Goal: Task Accomplishment & Management: Use online tool/utility

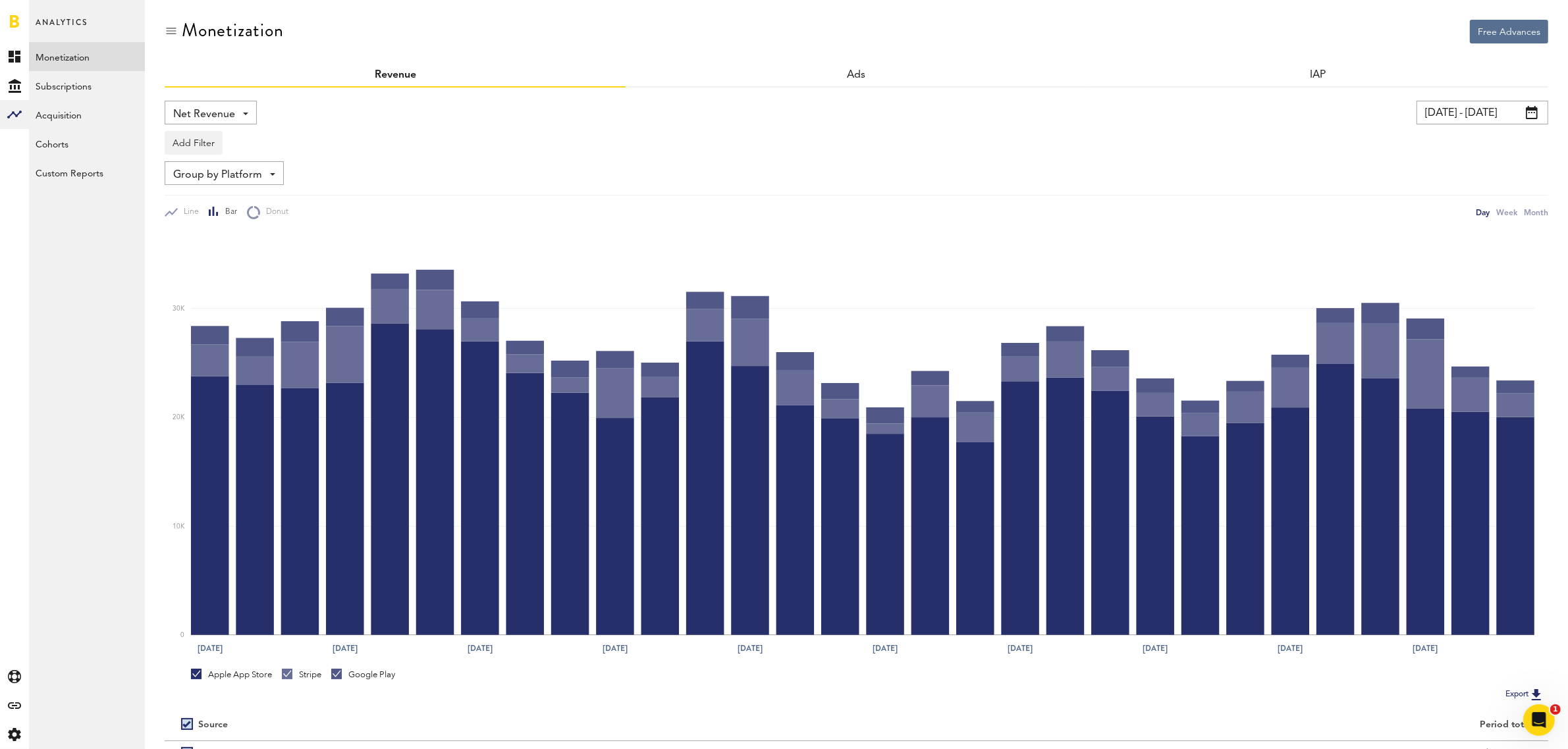
click at [253, 118] on div "Net Revenue Net Revenue Gross Revenue Profit" at bounding box center [210, 113] width 92 height 24
click at [237, 162] on span "Gross Revenue" at bounding box center [211, 167] width 66 height 22
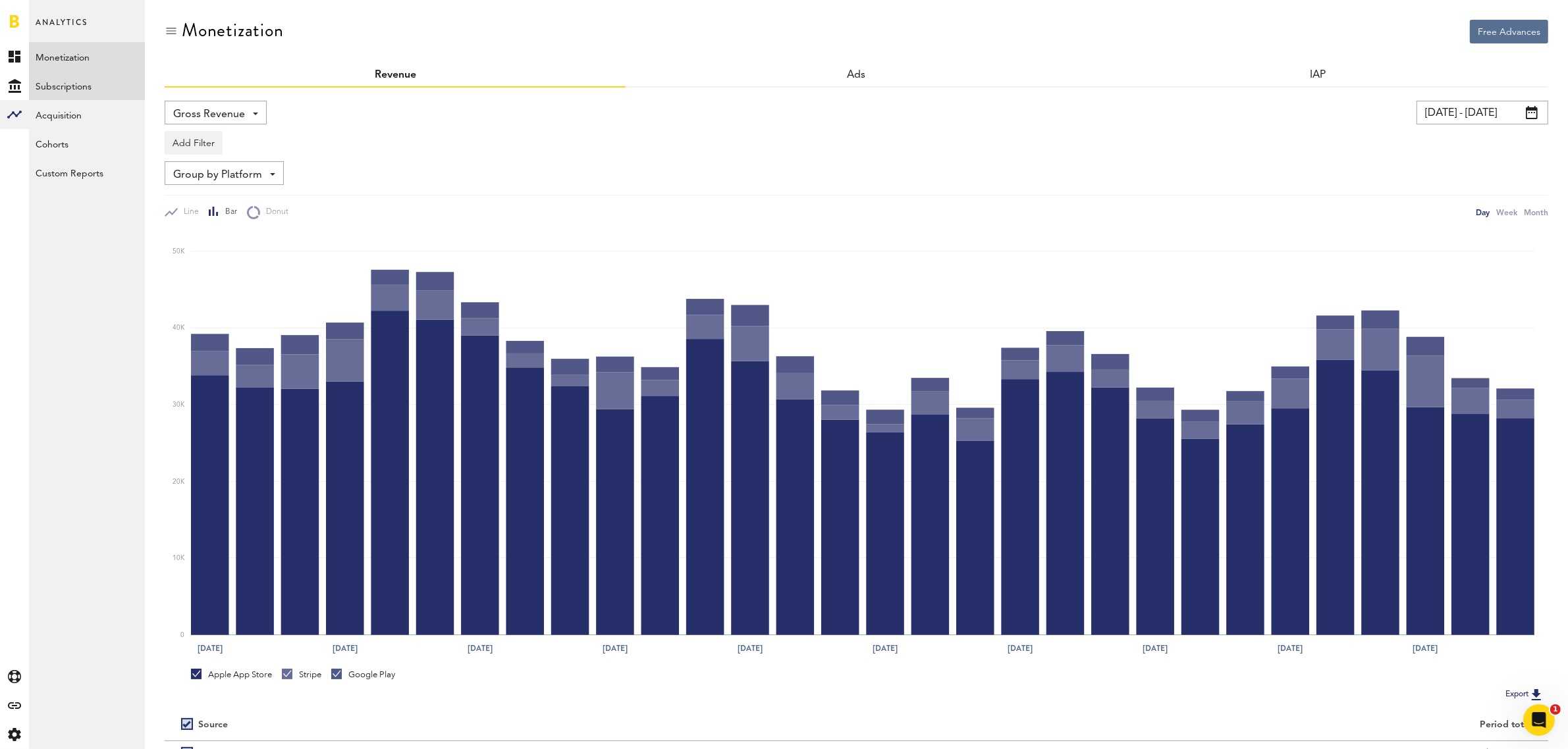
click at [64, 91] on link "Subscriptions" at bounding box center [87, 85] width 116 height 29
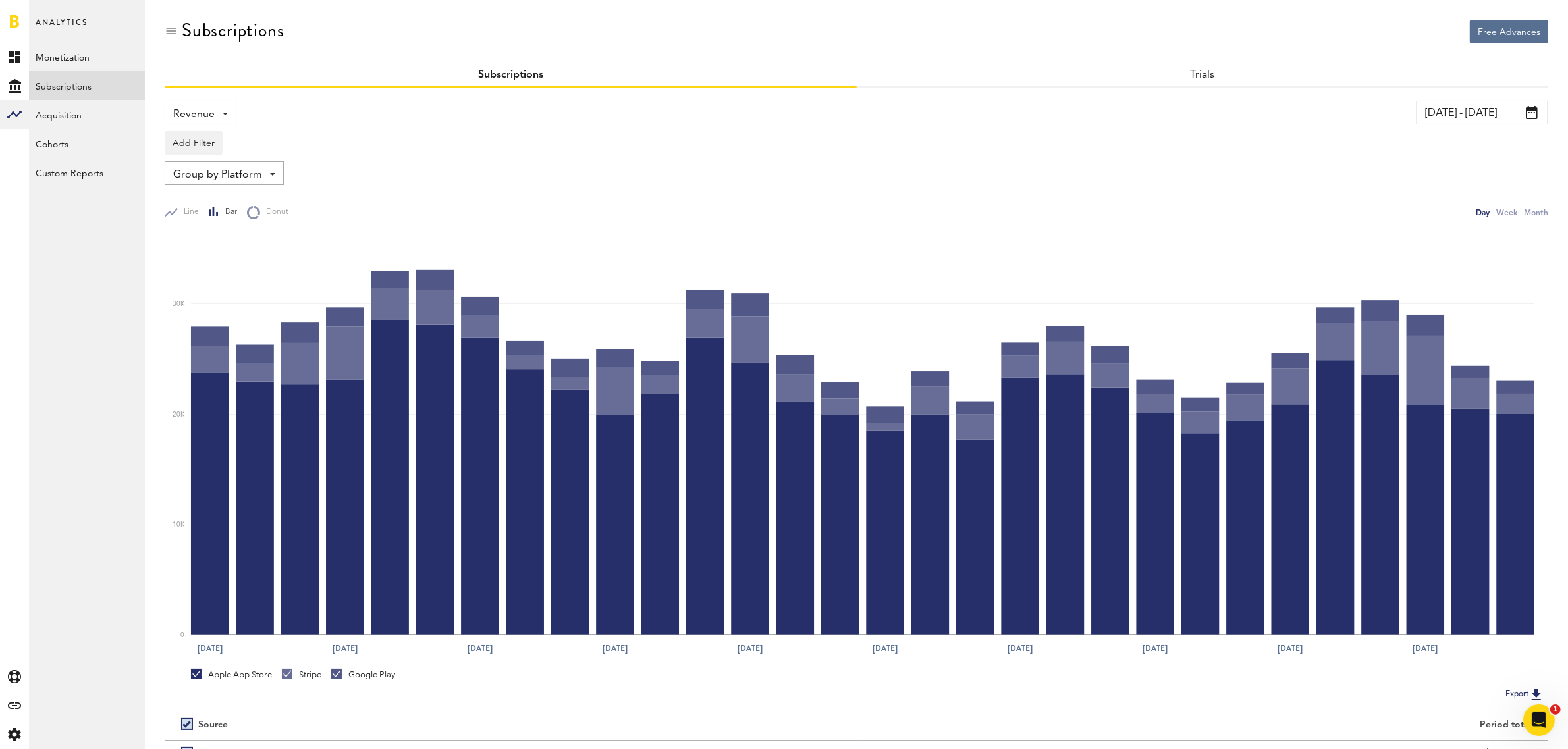
click at [226, 117] on div "Revenue Revenue MRR Actives Trial Status Billing Retries New Subscriptions Rene…" at bounding box center [200, 113] width 72 height 24
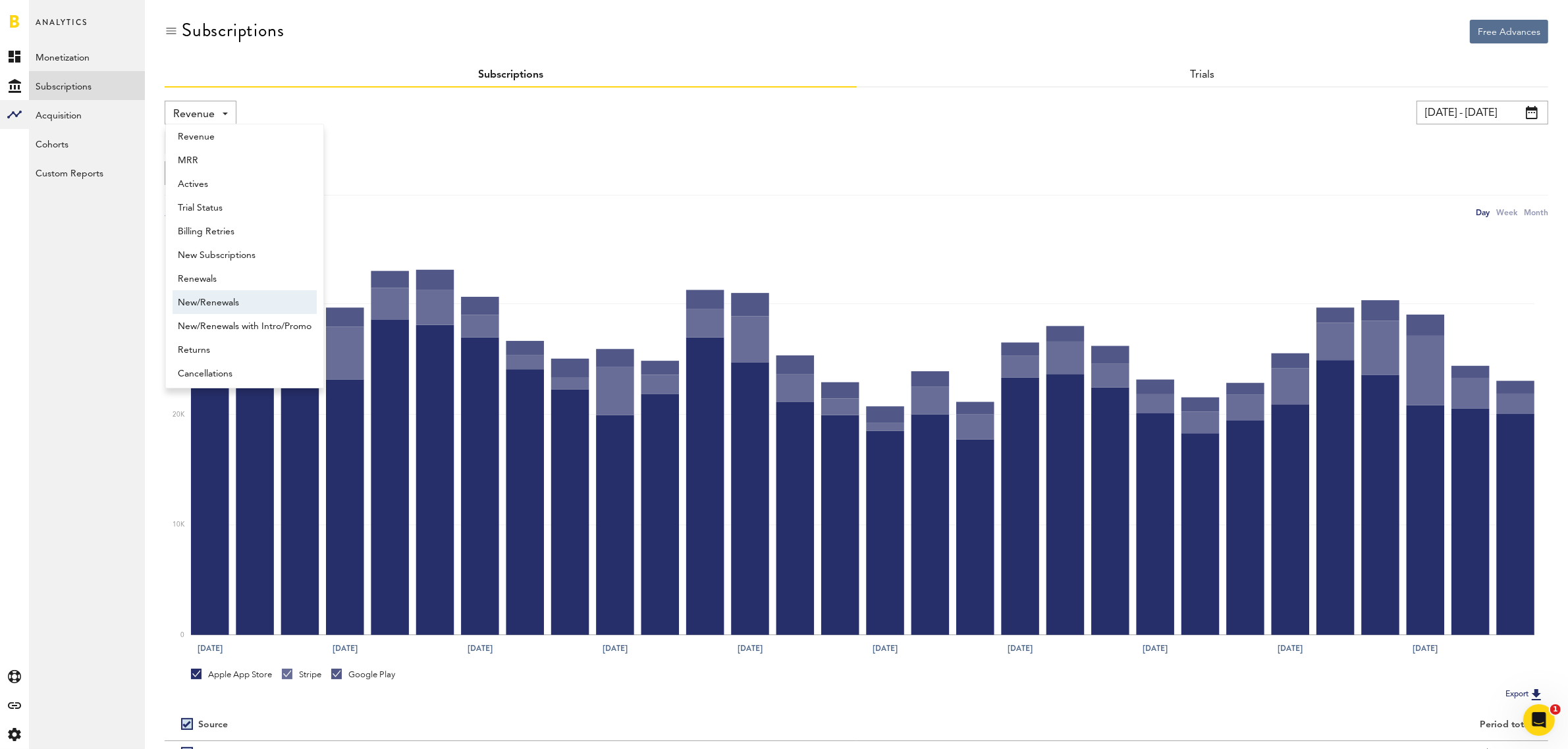
click at [218, 301] on span "New/Renewals" at bounding box center [244, 302] width 133 height 22
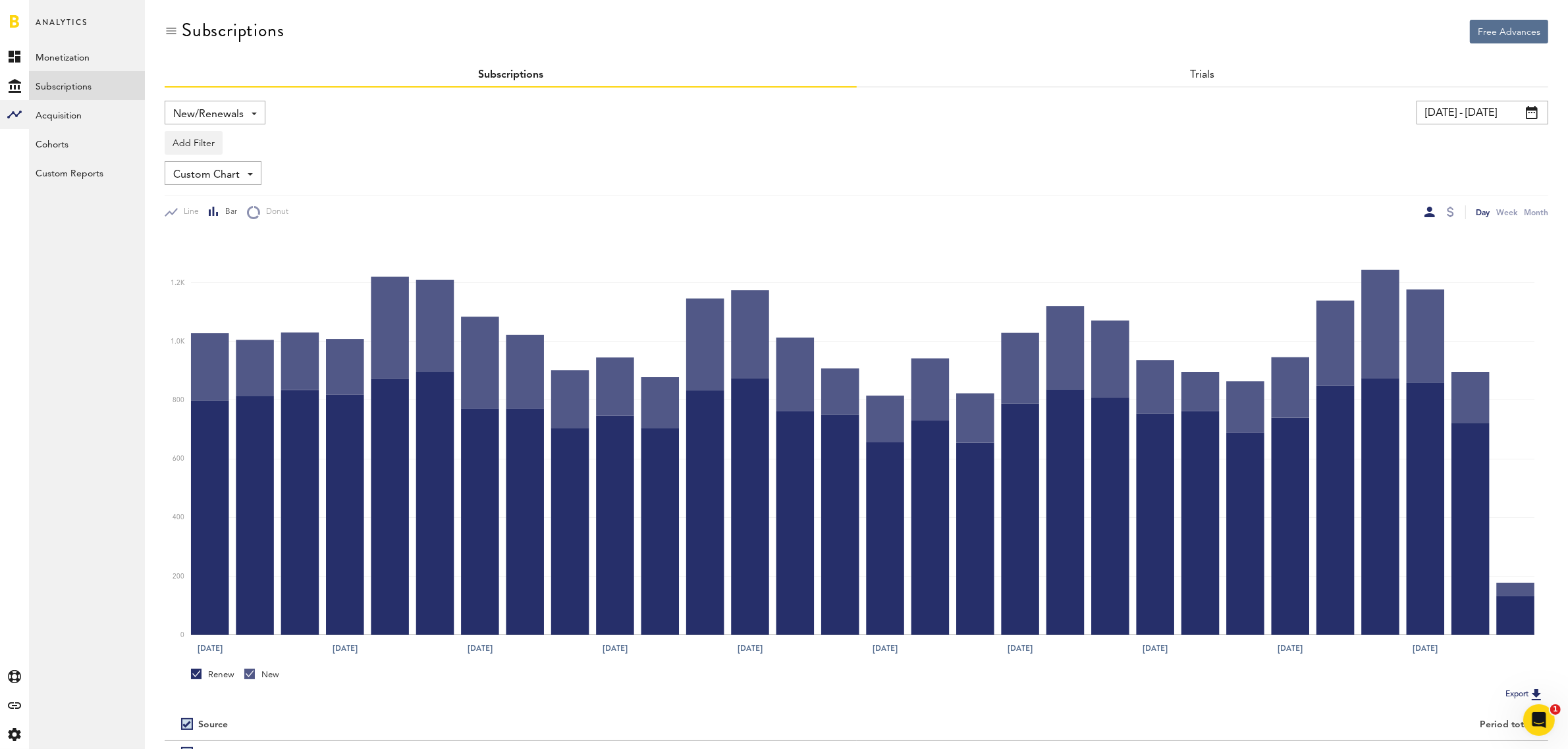
click at [253, 113] on span at bounding box center [254, 113] width 5 height 2
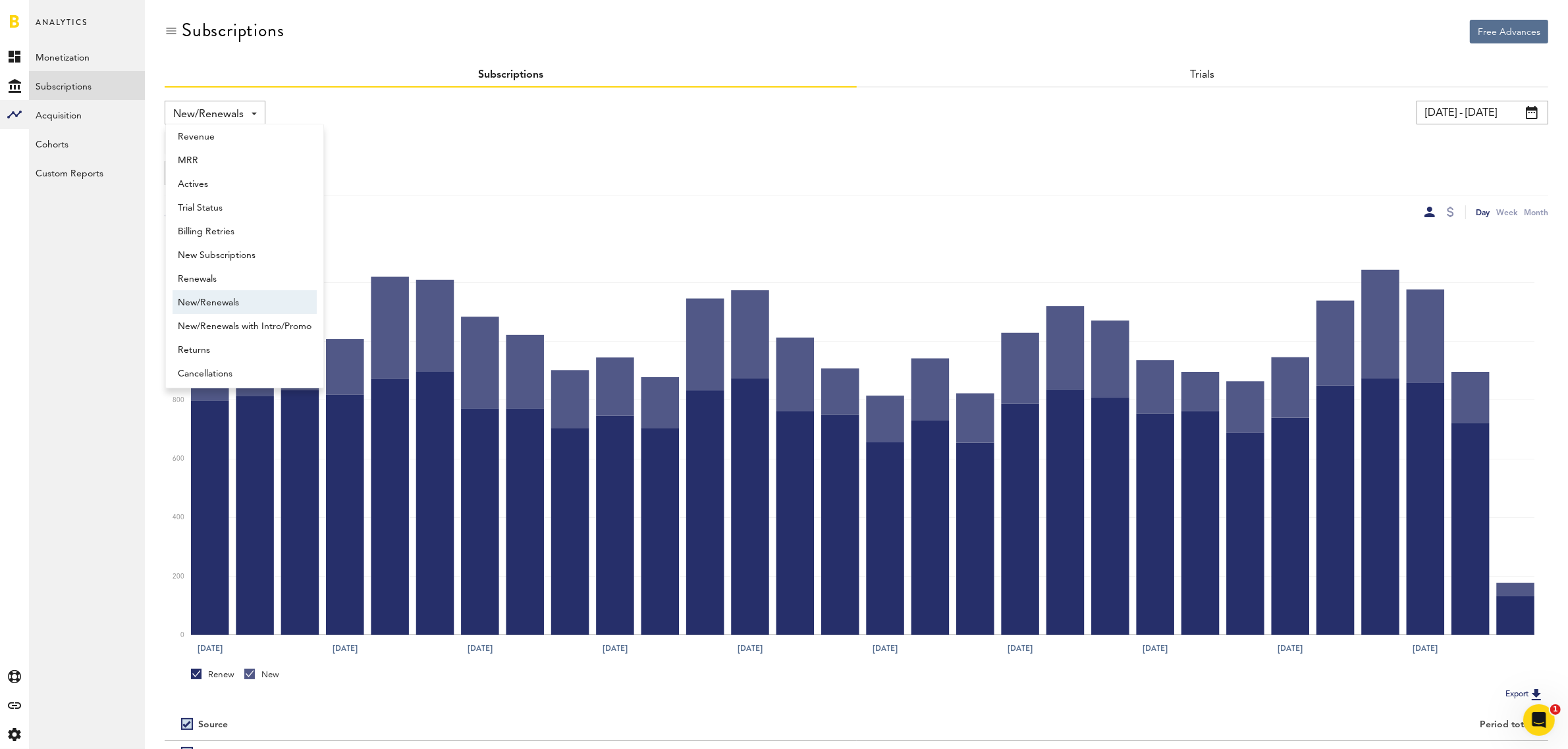
scroll to position [11, 0]
click at [240, 252] on span "New Subscriptions" at bounding box center [244, 251] width 133 height 22
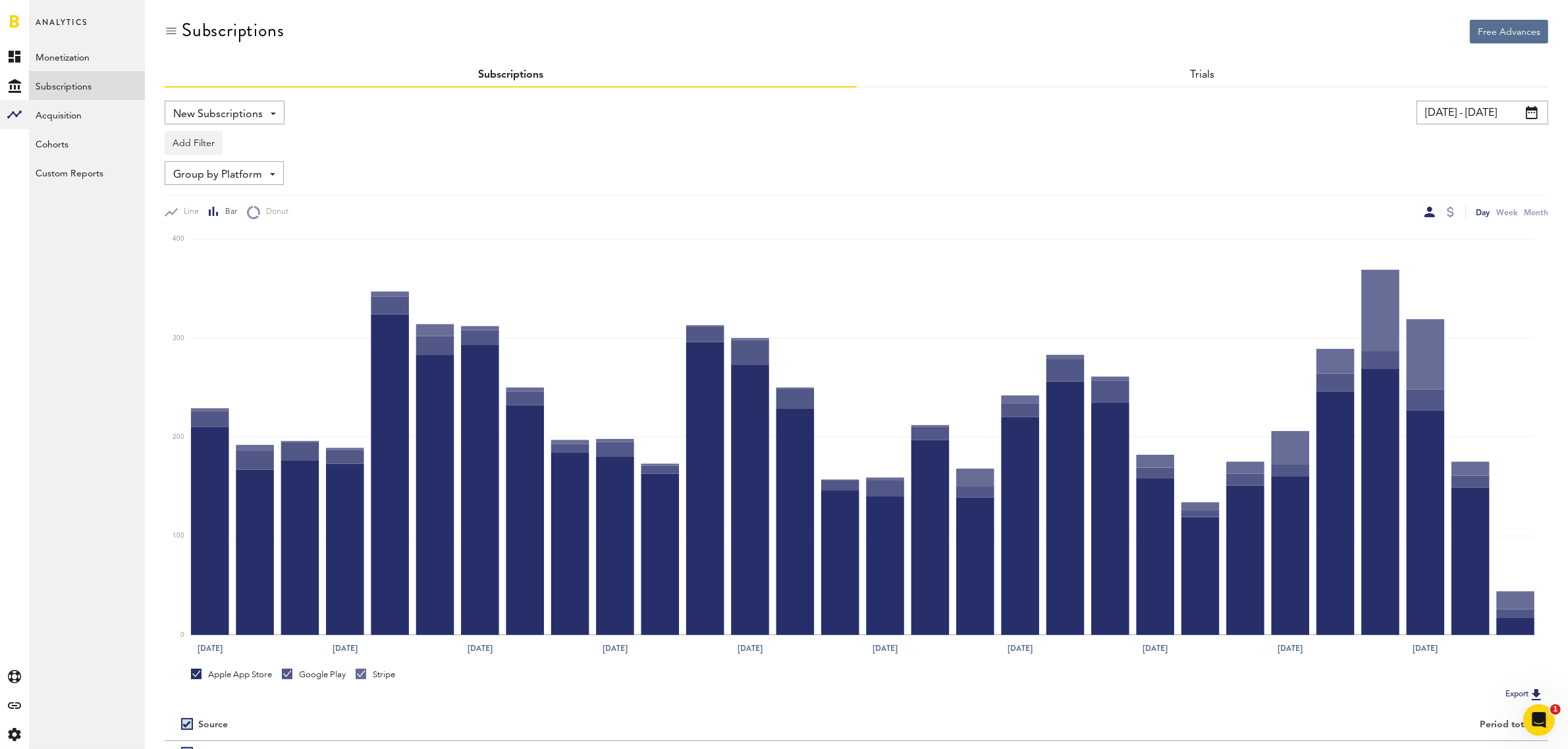
click at [276, 117] on div "New Subscriptions Revenue MRR Actives Trial Status Billing Retries New Subscrip…" at bounding box center [224, 113] width 120 height 24
click at [218, 281] on span "Renewals" at bounding box center [244, 275] width 133 height 22
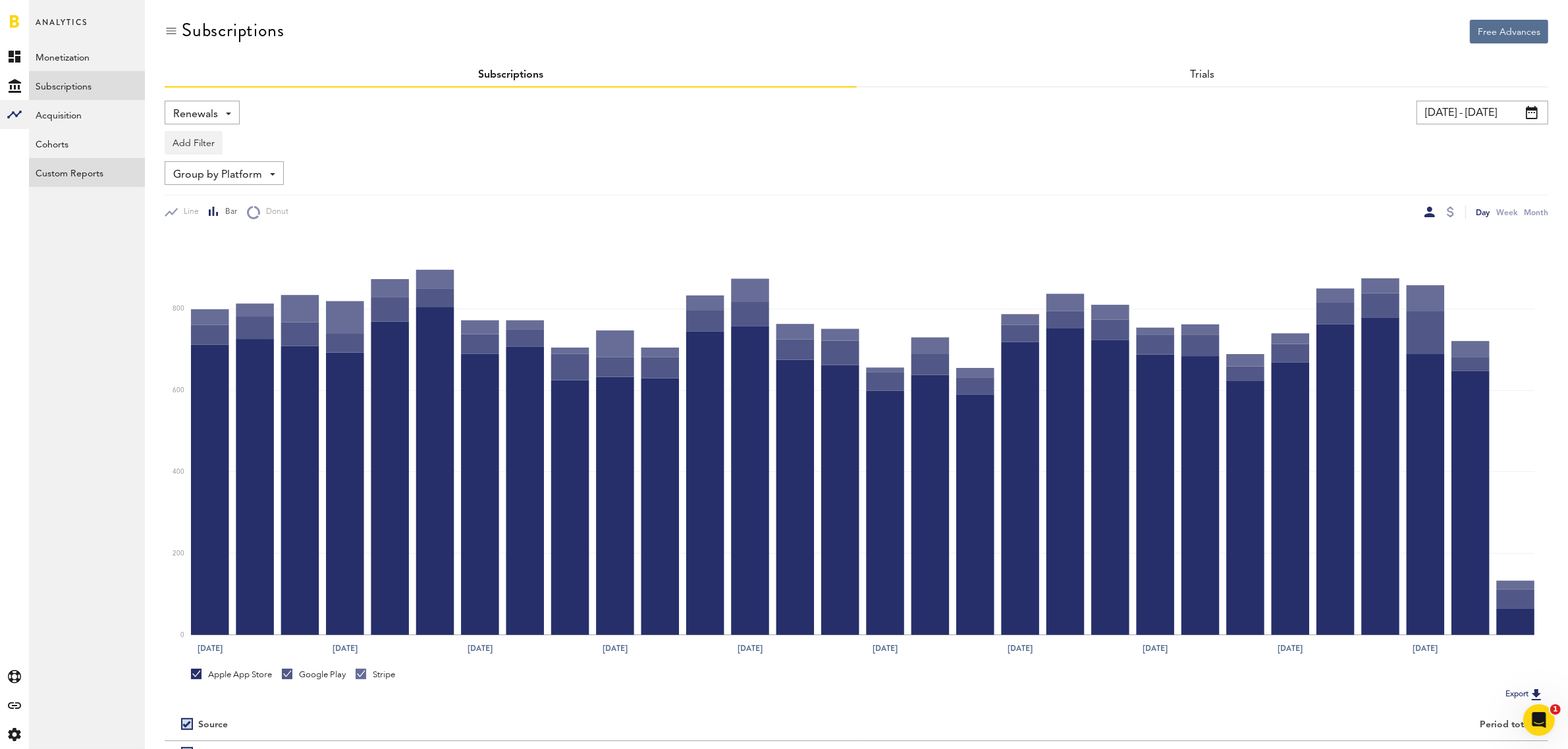
click at [70, 171] on link "Custom Reports" at bounding box center [87, 172] width 116 height 29
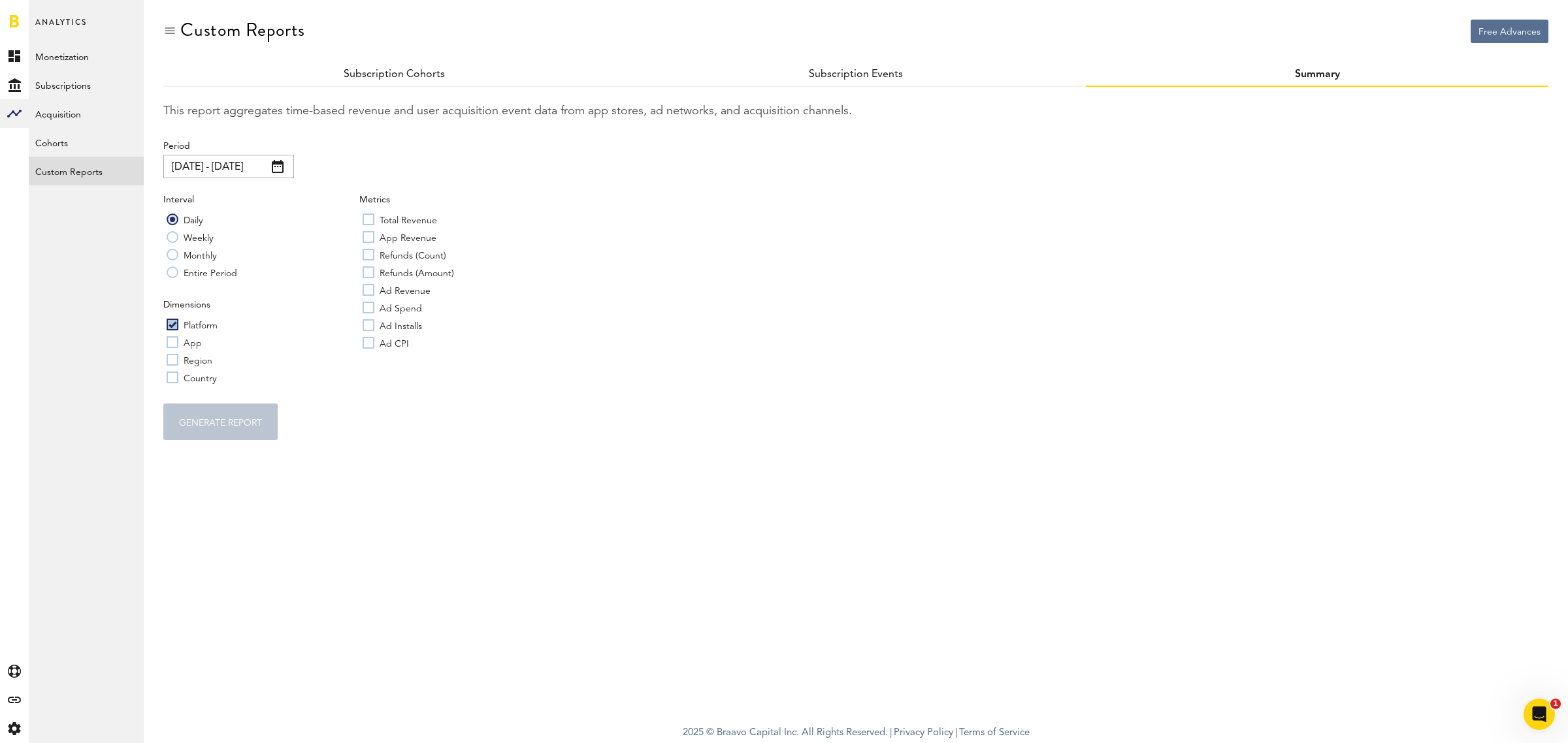
click at [173, 344] on label "App" at bounding box center [184, 342] width 35 height 13
checkbox input "true"
click at [172, 361] on label "Region" at bounding box center [190, 360] width 46 height 13
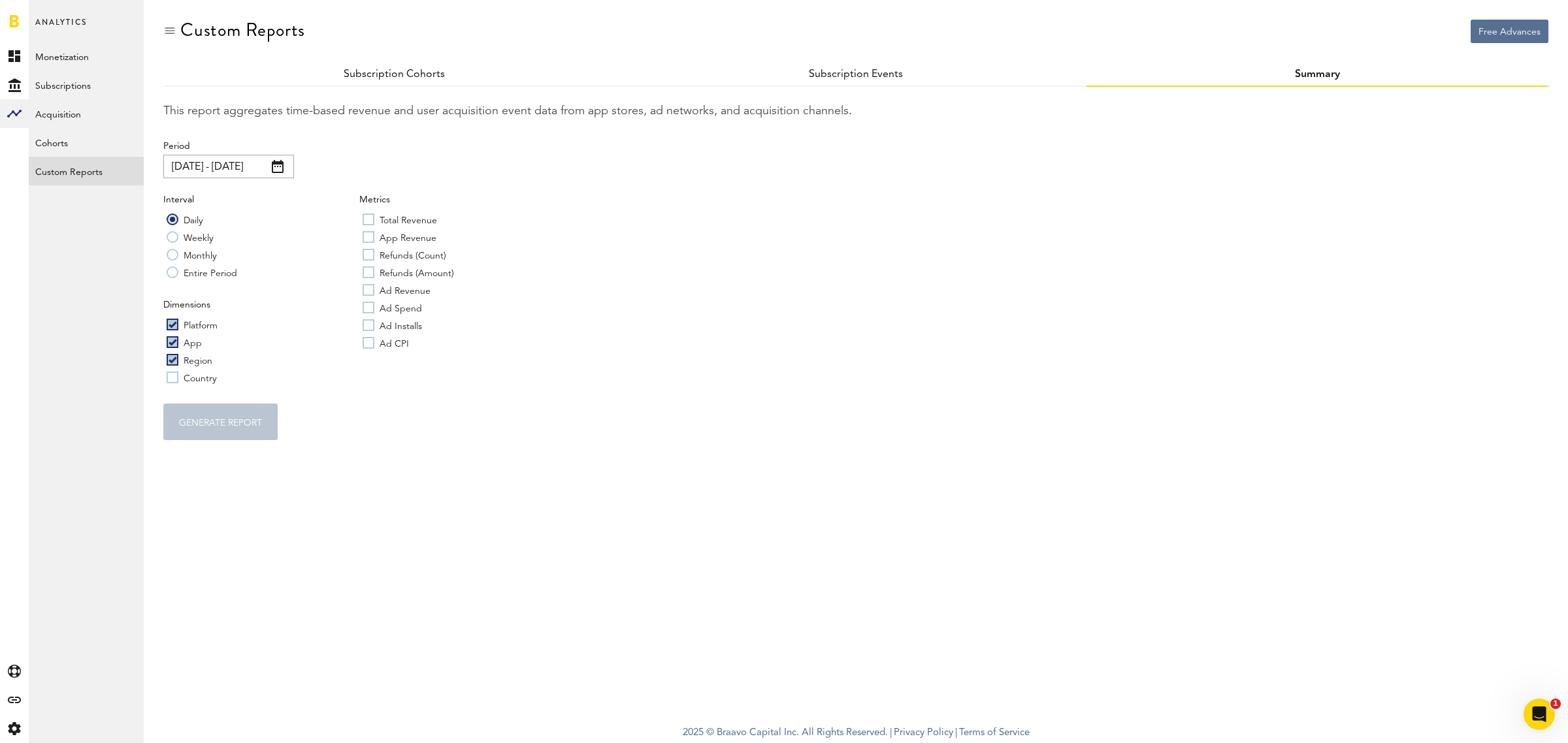
checkbox input "true"
click at [170, 379] on label "Country" at bounding box center [191, 378] width 50 height 13
click at [168, 377] on label "Country" at bounding box center [191, 378] width 50 height 13
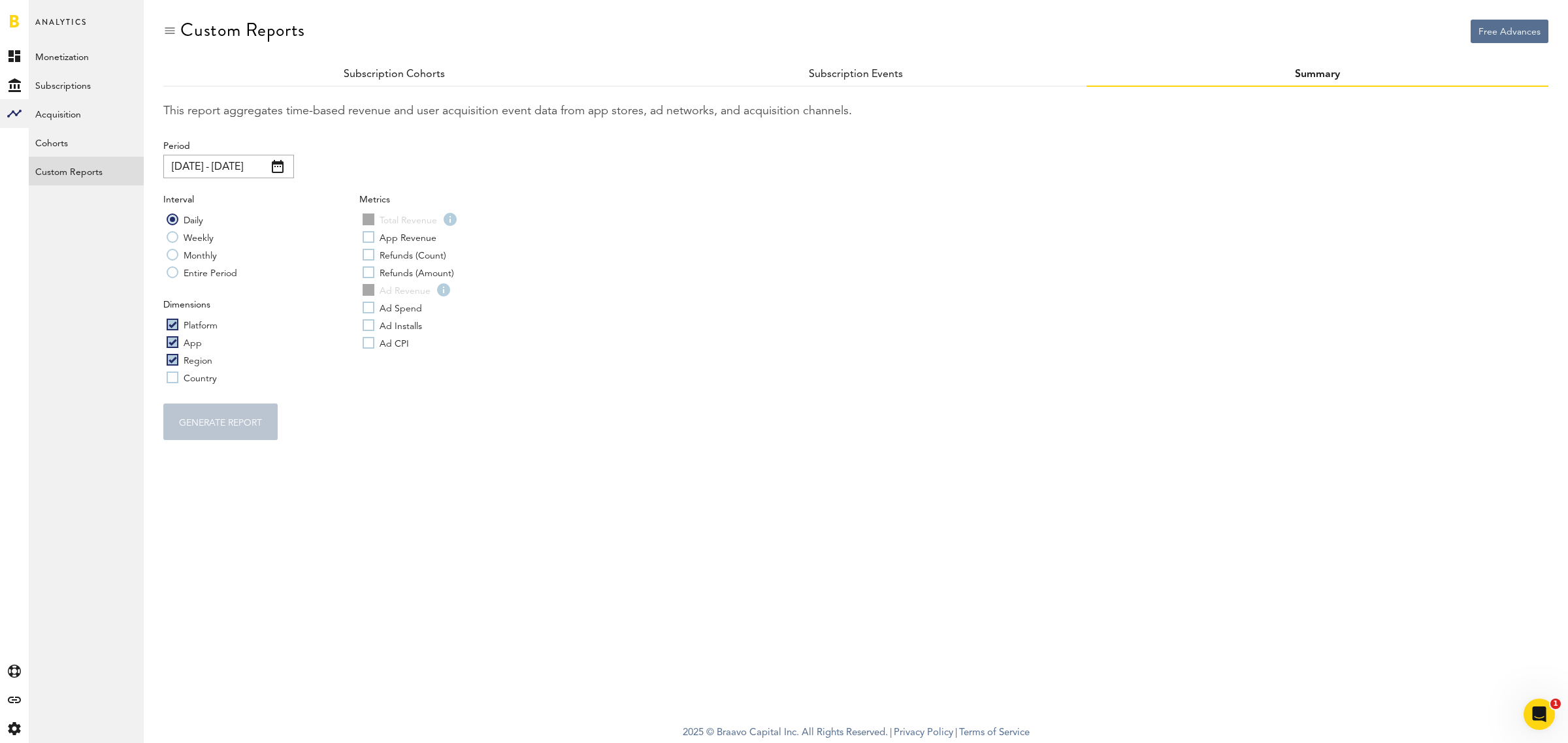
checkbox input "false"
click at [172, 362] on label "Region" at bounding box center [190, 360] width 46 height 13
checkbox input "false"
click at [372, 218] on label "Total Revenue" at bounding box center [399, 219] width 75 height 13
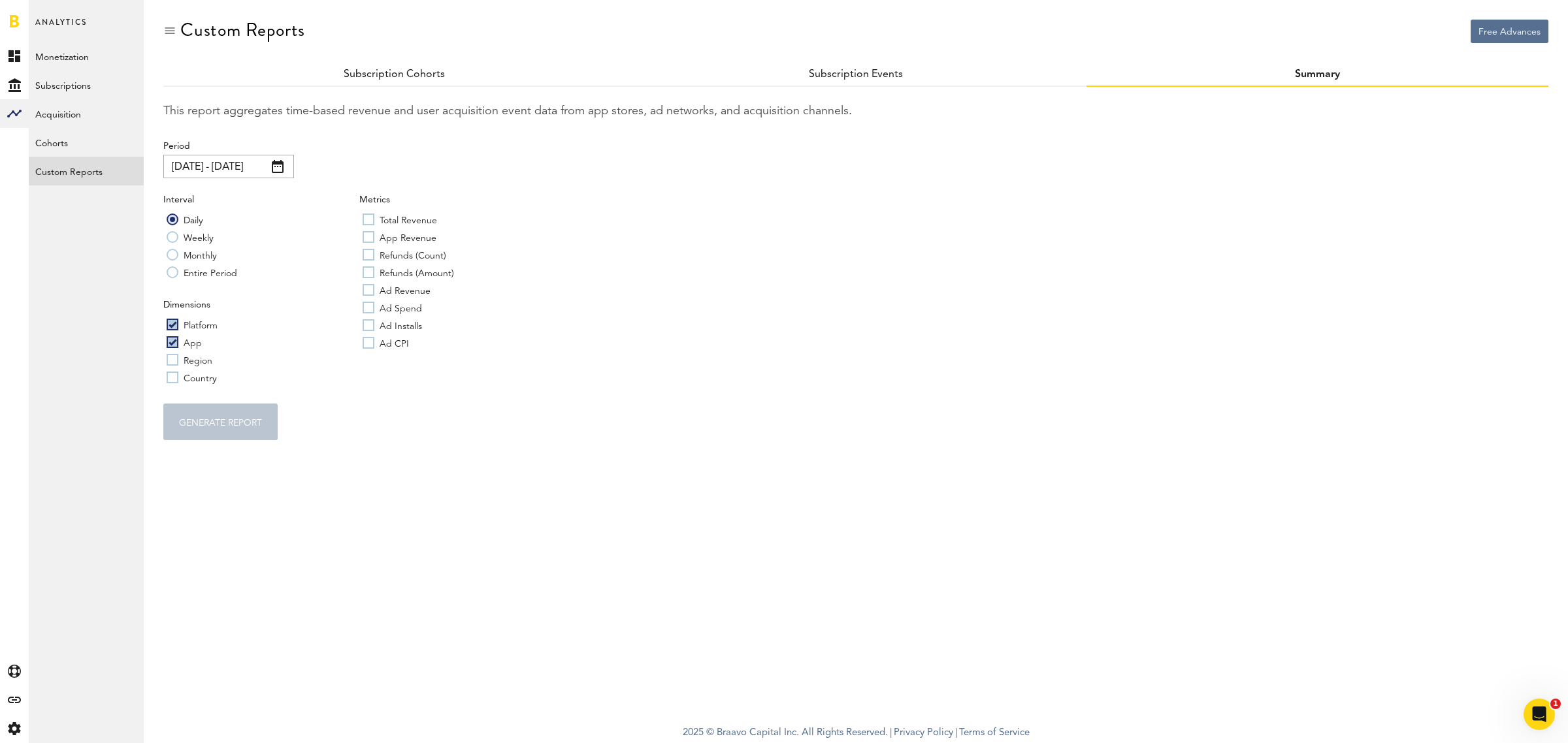
checkbox input "true"
click at [174, 252] on label "Monthly" at bounding box center [191, 255] width 50 height 13
radio input "true"
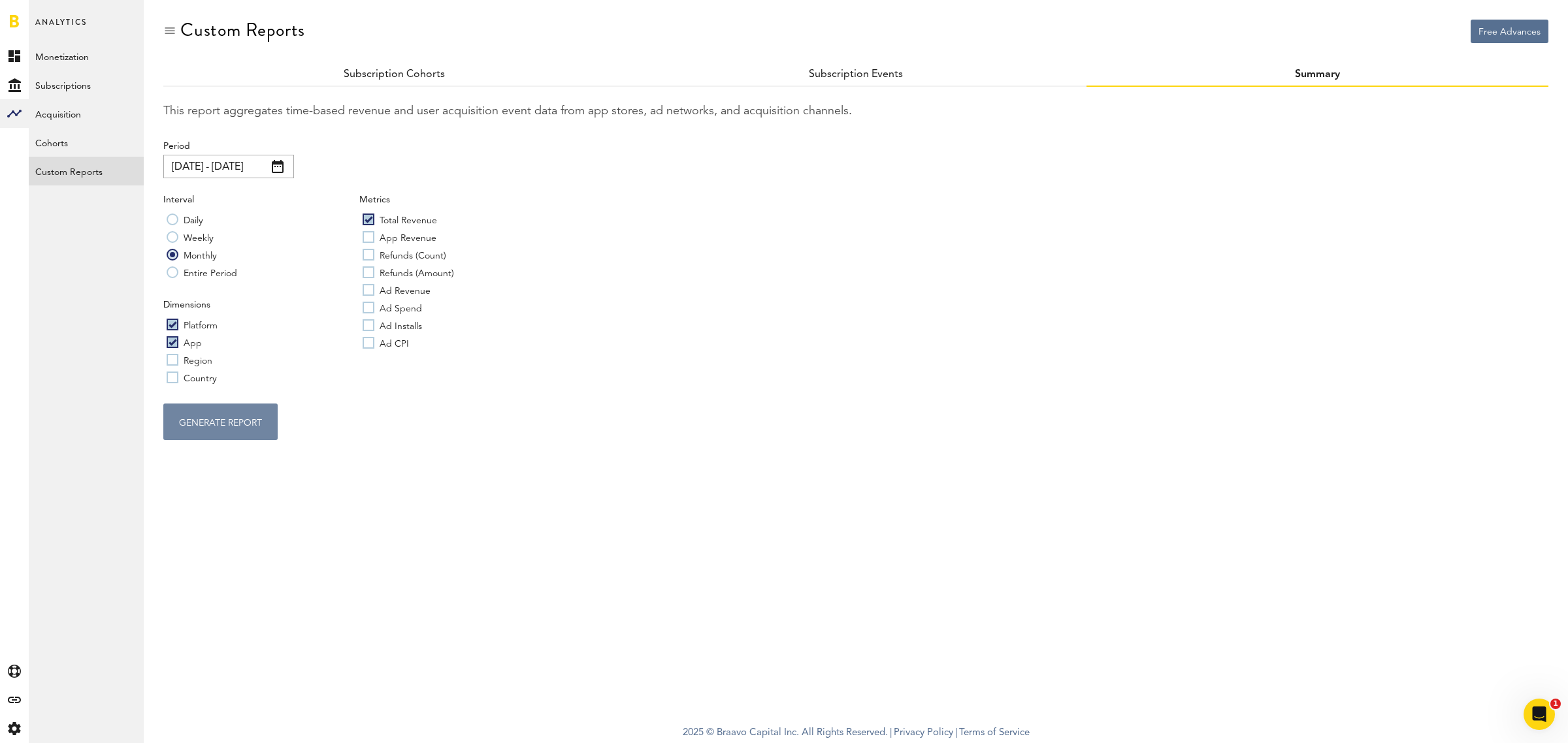
click at [237, 420] on button "GENERATE REPORT" at bounding box center [220, 422] width 114 height 37
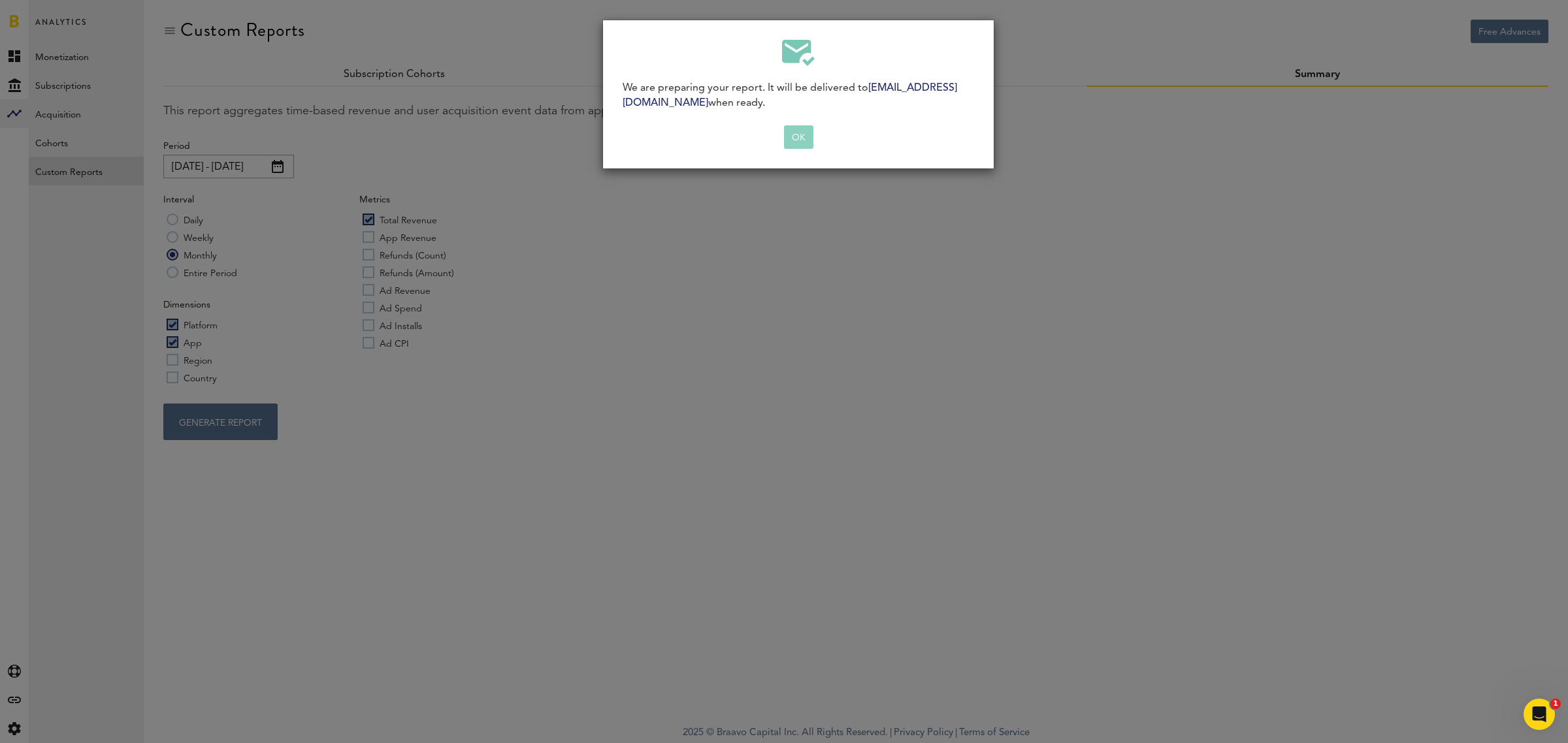
click at [798, 138] on button "OK" at bounding box center [799, 137] width 30 height 24
